Goal: Task Accomplishment & Management: Manage account settings

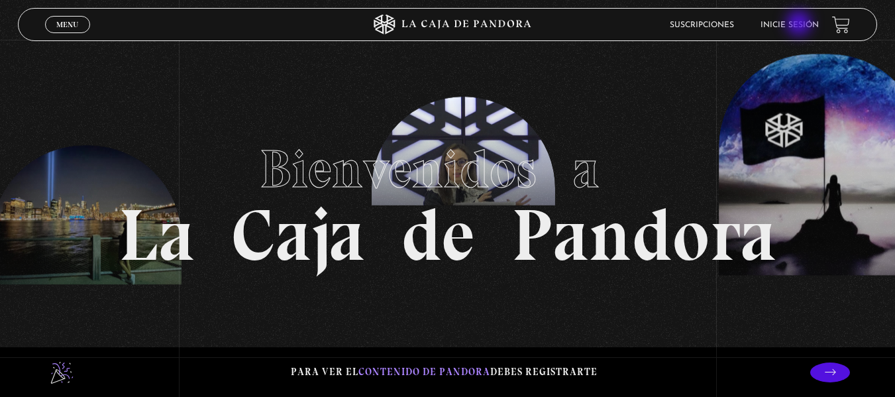
click at [801, 25] on link "Inicie sesión" at bounding box center [790, 25] width 58 height 8
